Goal: Find specific page/section: Find specific page/section

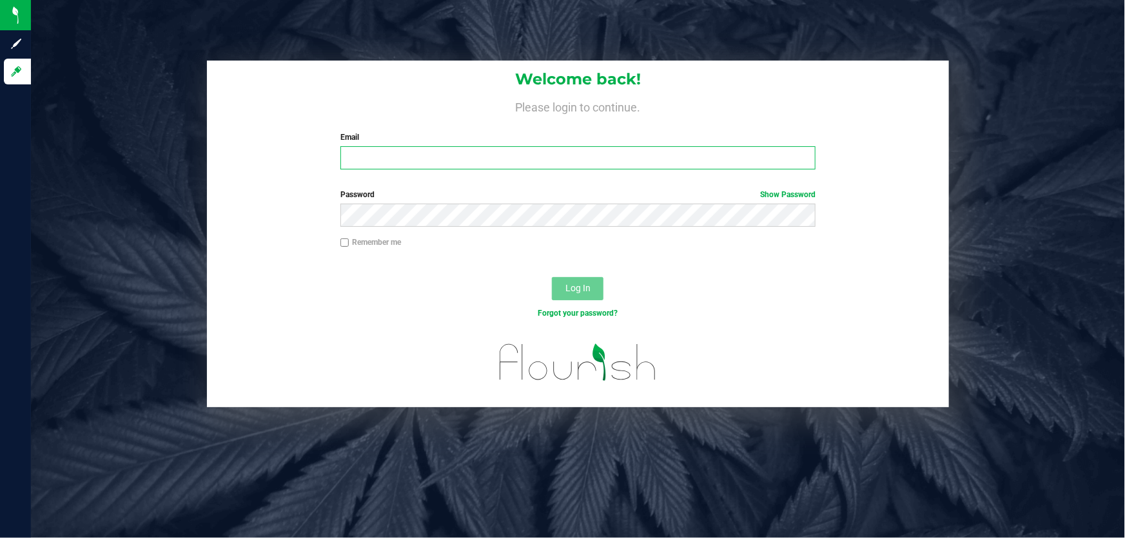
click at [374, 155] on input "Email" at bounding box center [578, 157] width 476 height 23
type input "[EMAIL_ADDRESS][DOMAIN_NAME]"
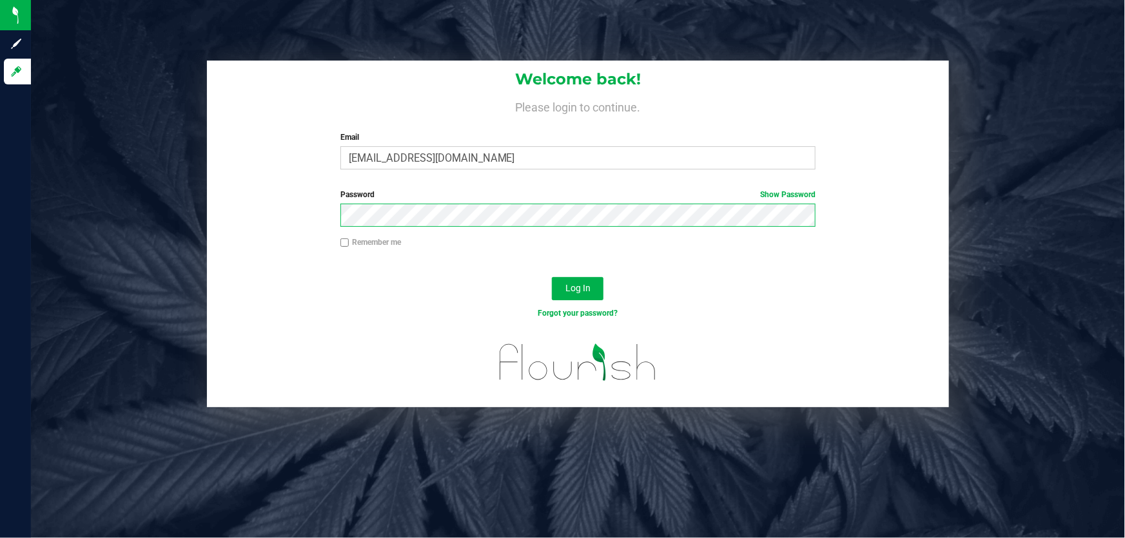
click at [552, 277] on button "Log In" at bounding box center [578, 288] width 52 height 23
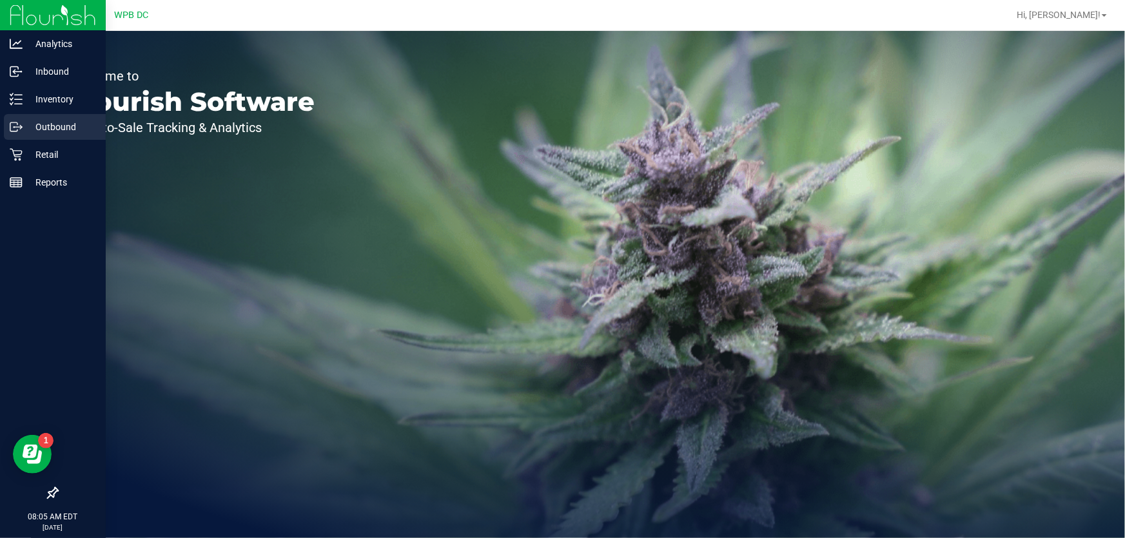
click at [61, 126] on p "Outbound" at bounding box center [61, 126] width 77 height 15
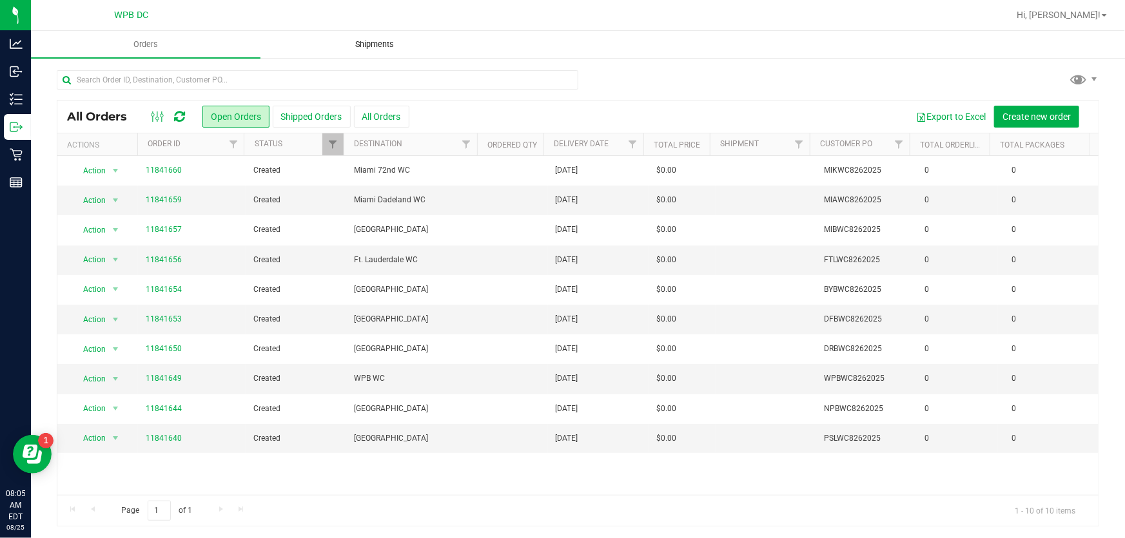
click at [368, 34] on uib-tab-heading "Shipments" at bounding box center [375, 45] width 228 height 26
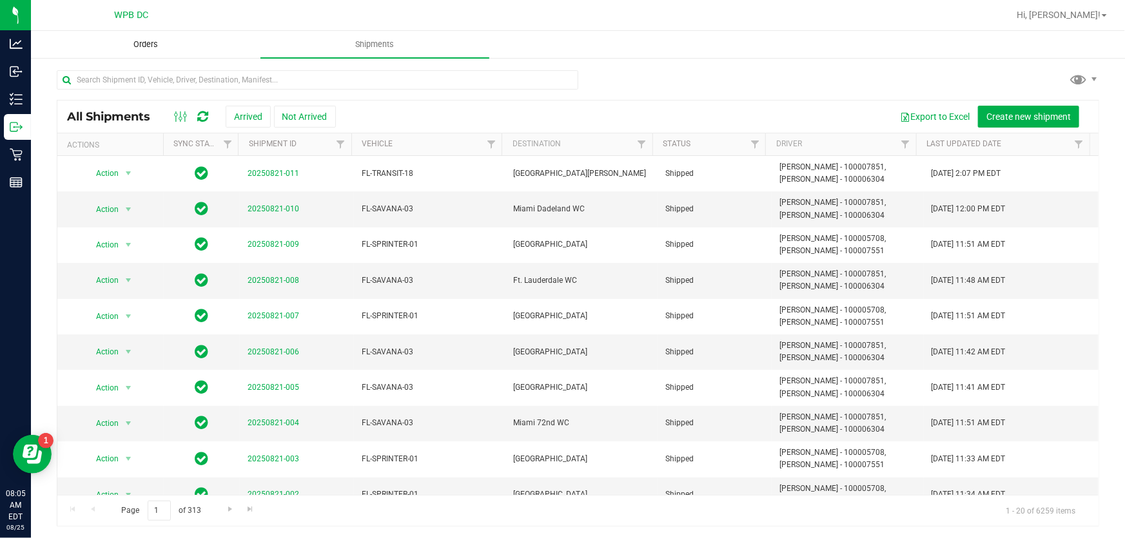
click at [151, 42] on span "Orders" at bounding box center [145, 45] width 59 height 12
